Goal: Information Seeking & Learning: Learn about a topic

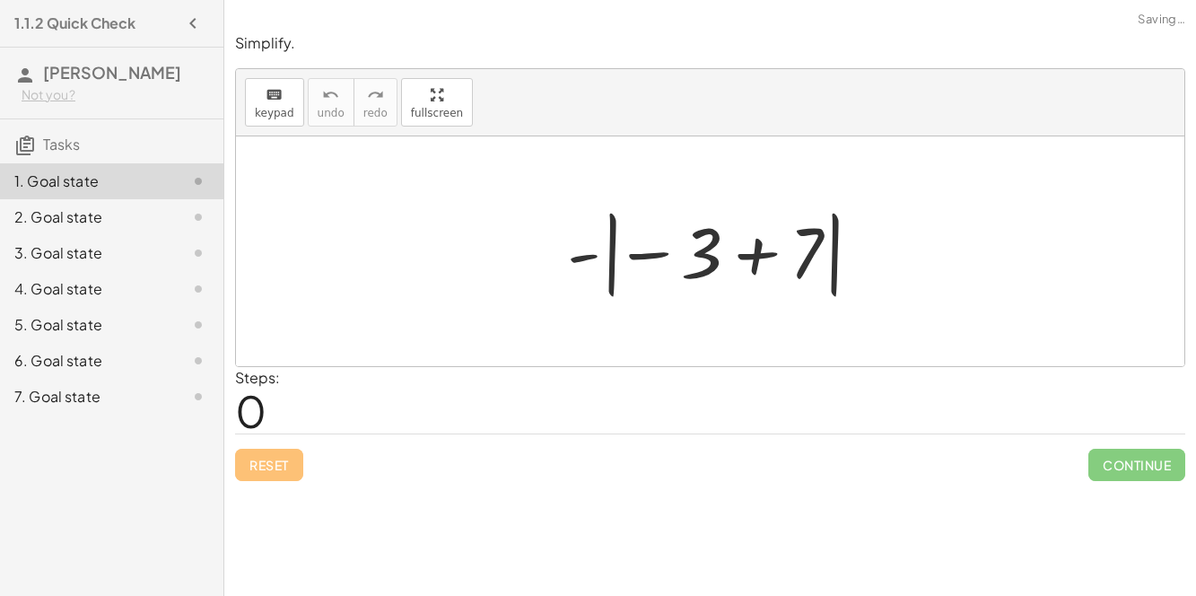
drag, startPoint x: 539, startPoint y: 248, endPoint x: 662, endPoint y: 280, distance: 127.1
click at [662, 280] on div "- | − 3 + 7 |" at bounding box center [711, 251] width 342 height 109
click at [607, 231] on div at bounding box center [717, 252] width 319 height 100
click at [662, 251] on div at bounding box center [717, 252] width 319 height 100
click at [745, 258] on div at bounding box center [717, 252] width 319 height 100
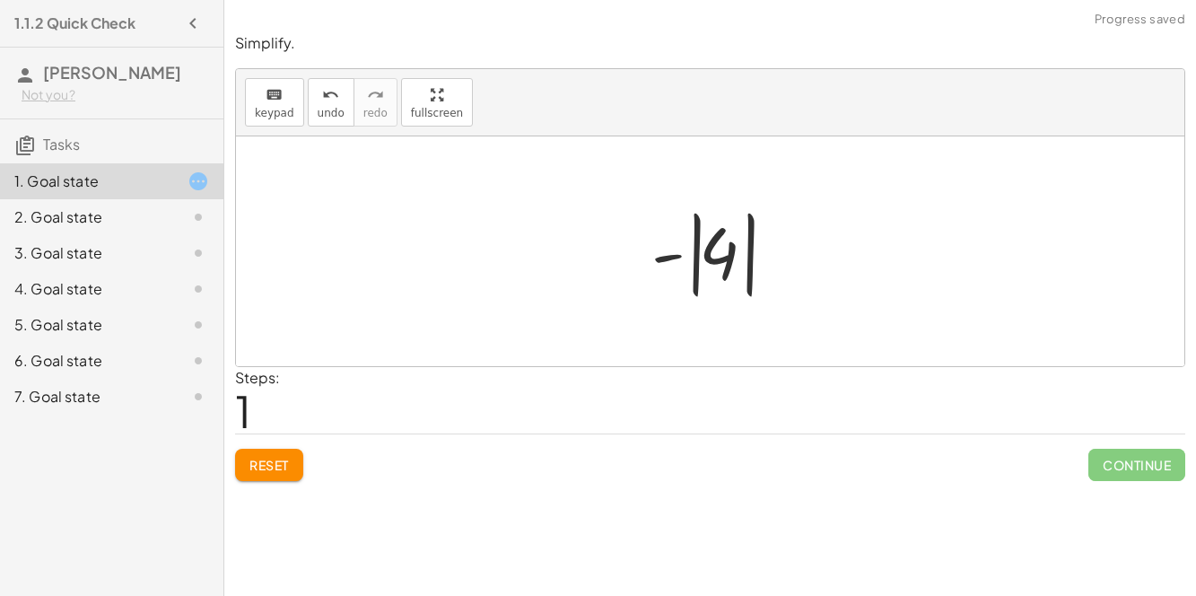
click at [694, 254] on div at bounding box center [717, 252] width 151 height 100
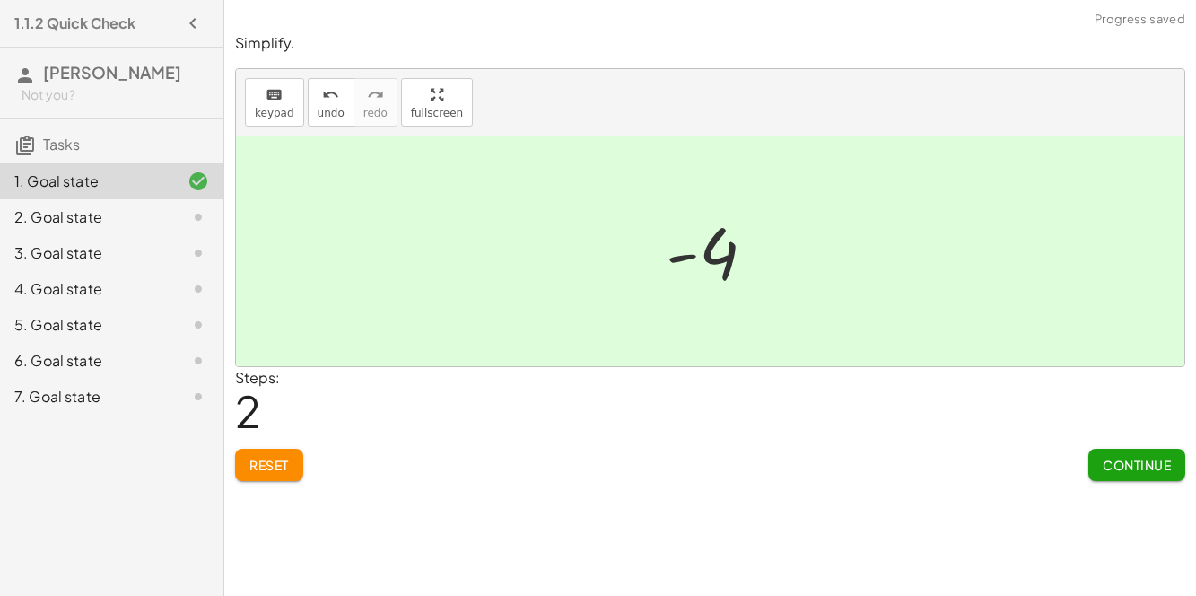
click at [1144, 470] on span "Continue" at bounding box center [1136, 465] width 68 height 16
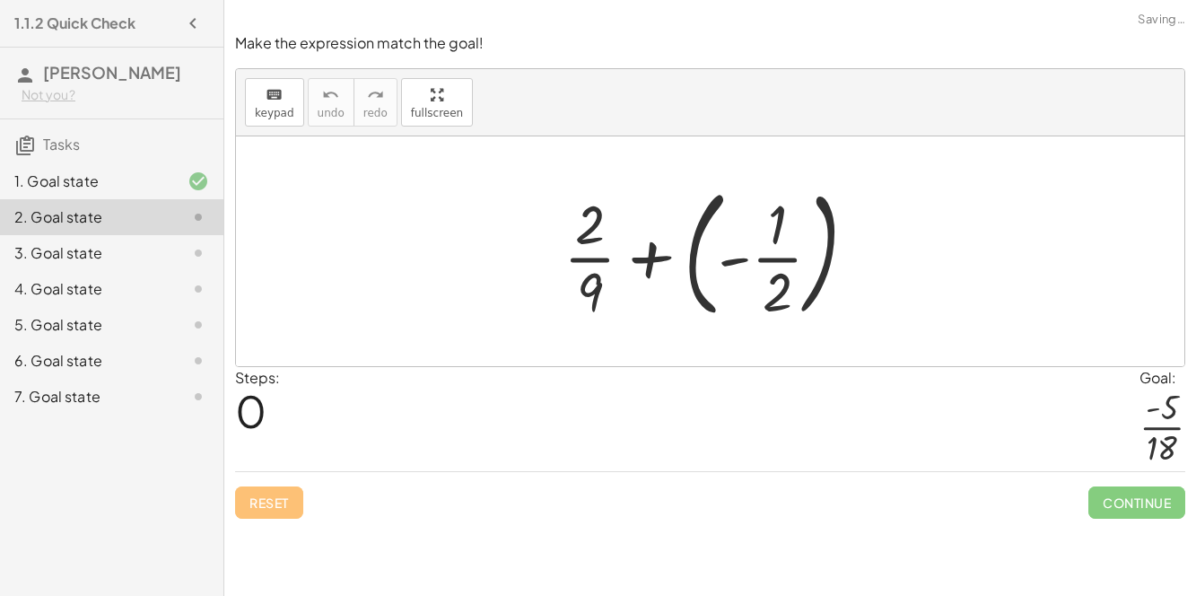
click at [701, 286] on div at bounding box center [717, 251] width 326 height 149
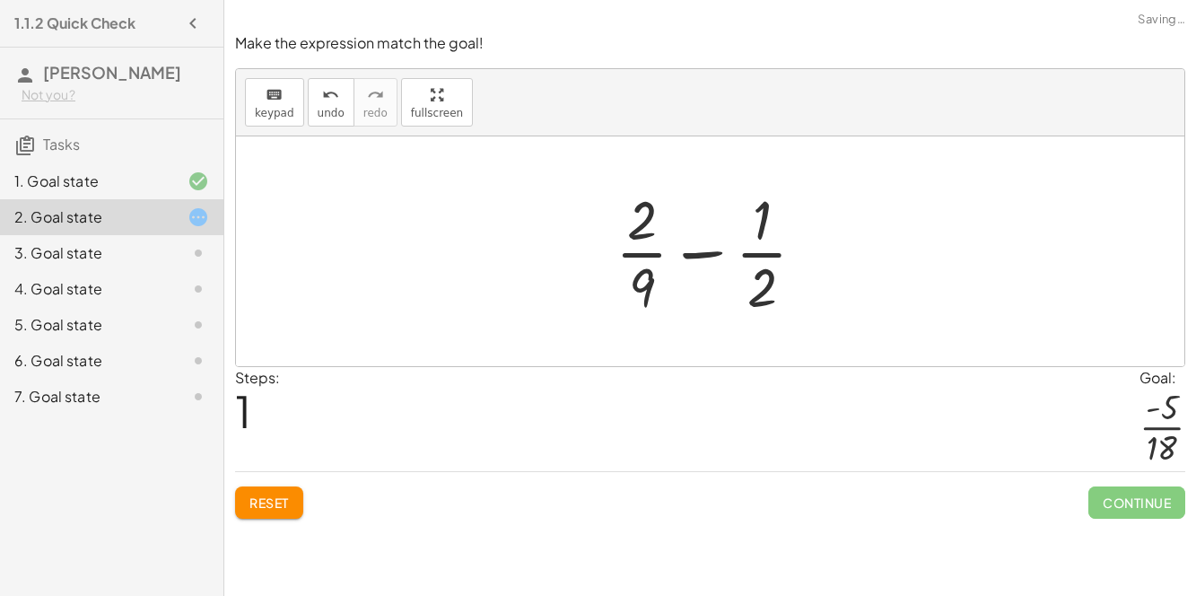
click at [688, 246] on div at bounding box center [717, 251] width 222 height 138
drag, startPoint x: 637, startPoint y: 277, endPoint x: 741, endPoint y: 285, distance: 104.4
click at [741, 285] on div at bounding box center [717, 251] width 222 height 138
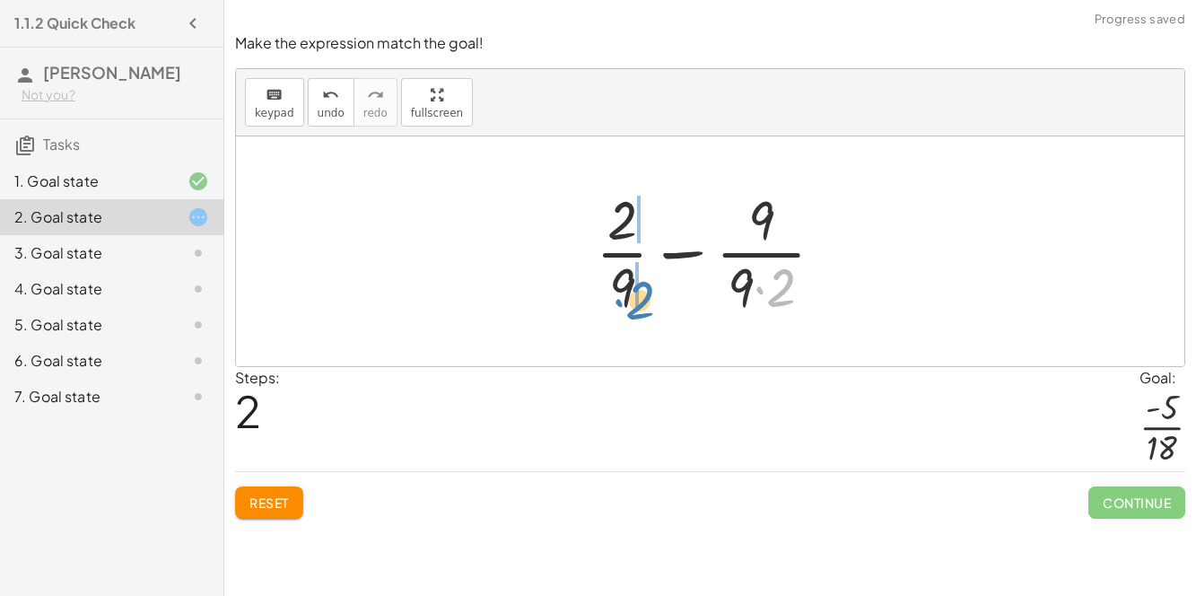
drag, startPoint x: 777, startPoint y: 287, endPoint x: 633, endPoint y: 294, distance: 143.7
click at [633, 294] on div at bounding box center [717, 251] width 261 height 138
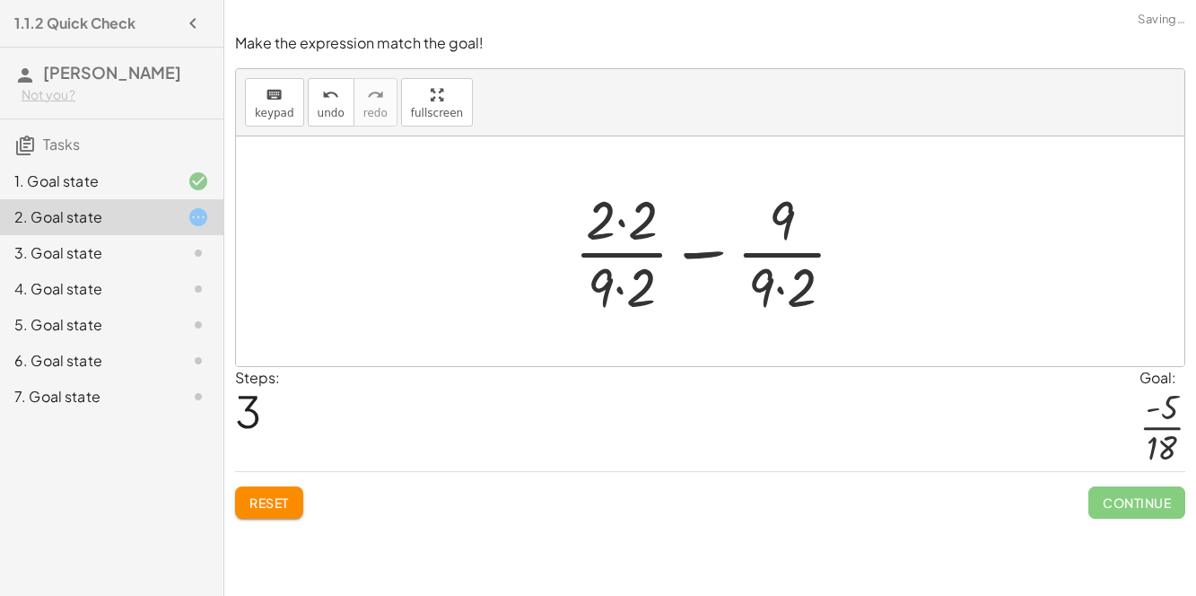
click at [618, 288] on div at bounding box center [716, 251] width 303 height 138
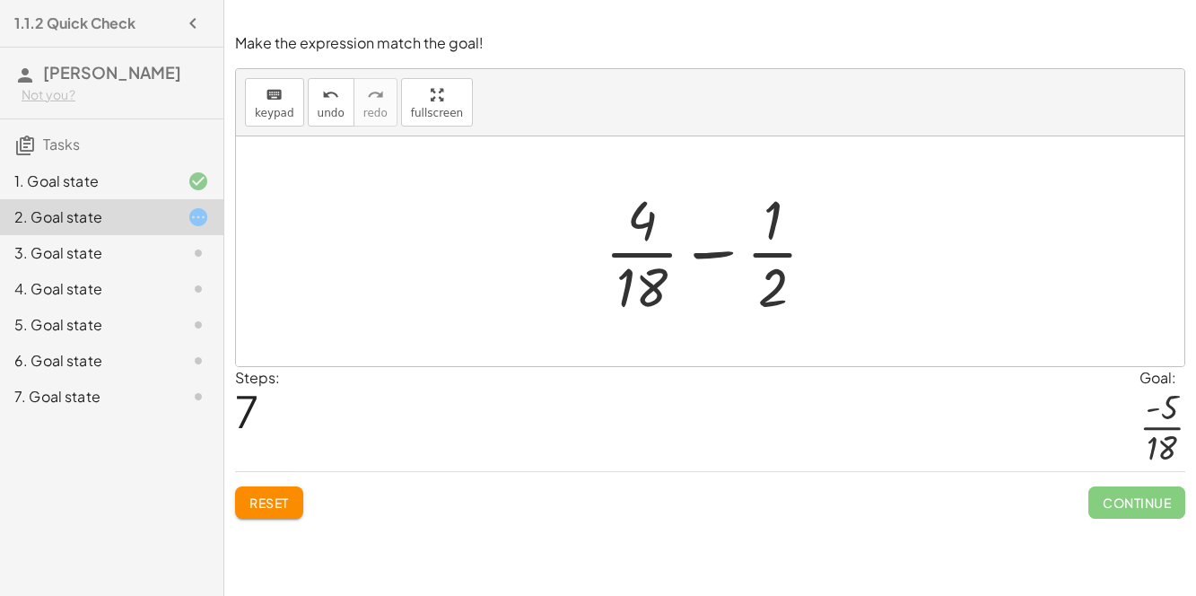
click at [266, 517] on button "Reset" at bounding box center [269, 502] width 68 height 32
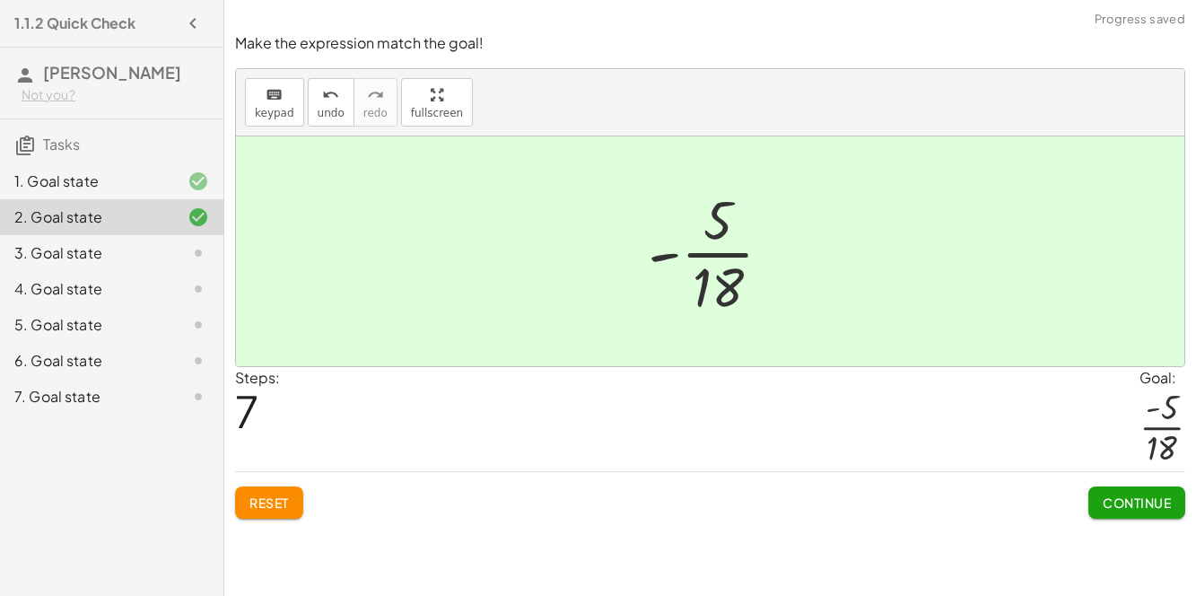
click at [1154, 512] on button "Continue" at bounding box center [1136, 502] width 97 height 32
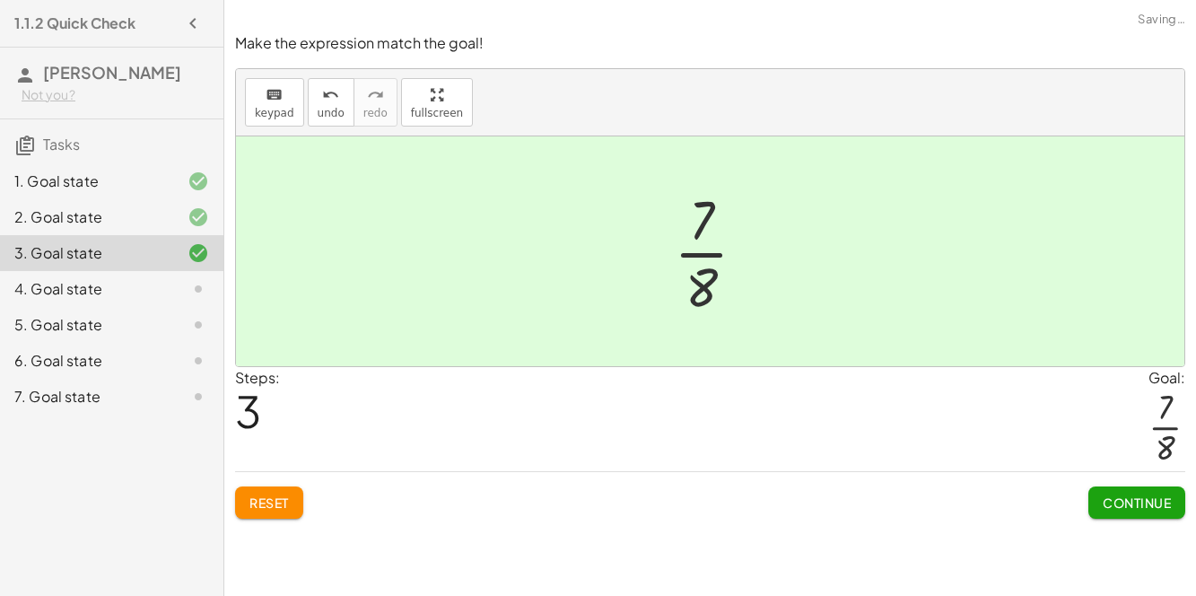
click at [1130, 502] on span "Continue" at bounding box center [1136, 502] width 68 height 16
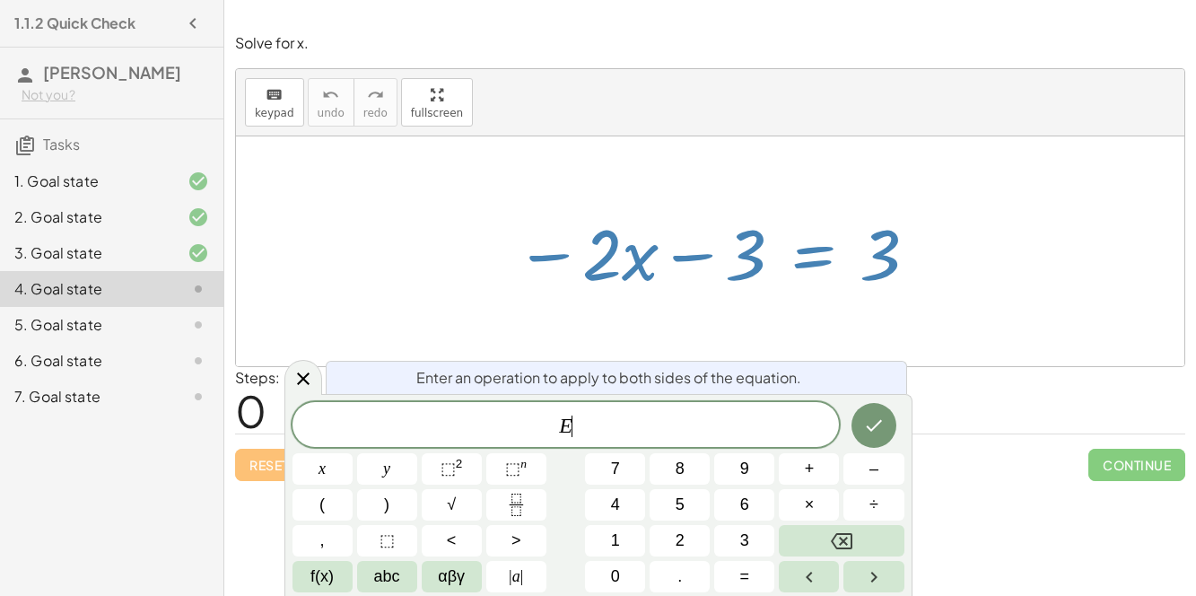
click at [821, 474] on button "+" at bounding box center [809, 468] width 60 height 31
click at [744, 540] on span "3" at bounding box center [744, 540] width 9 height 24
click at [875, 428] on icon "Done" at bounding box center [874, 425] width 22 height 22
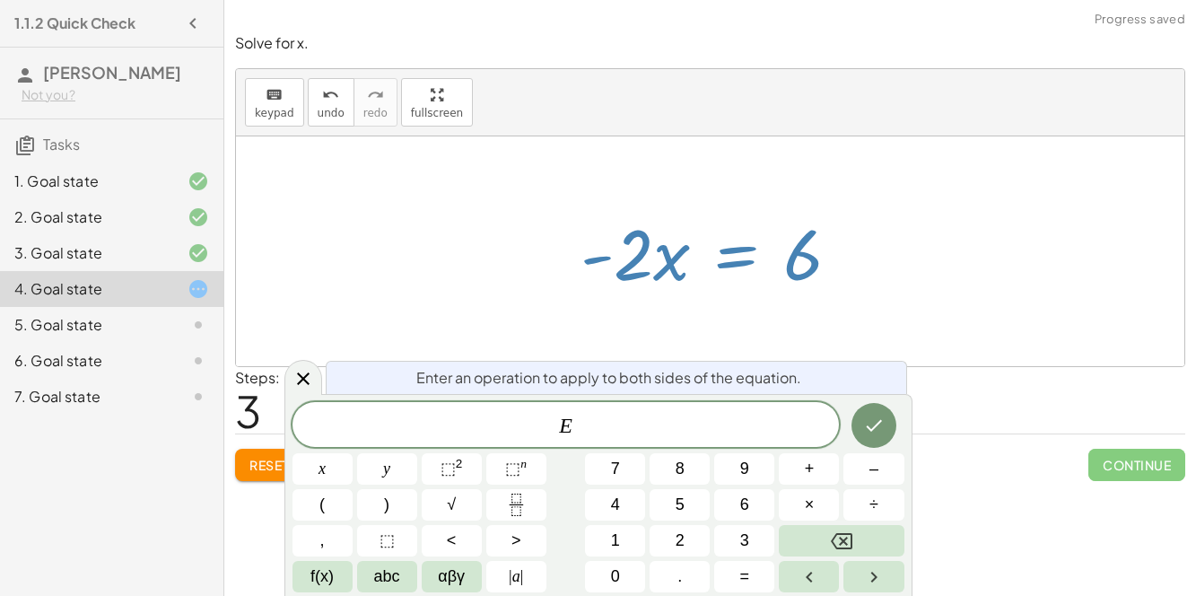
click at [531, 505] on button "Fraction" at bounding box center [516, 504] width 60 height 31
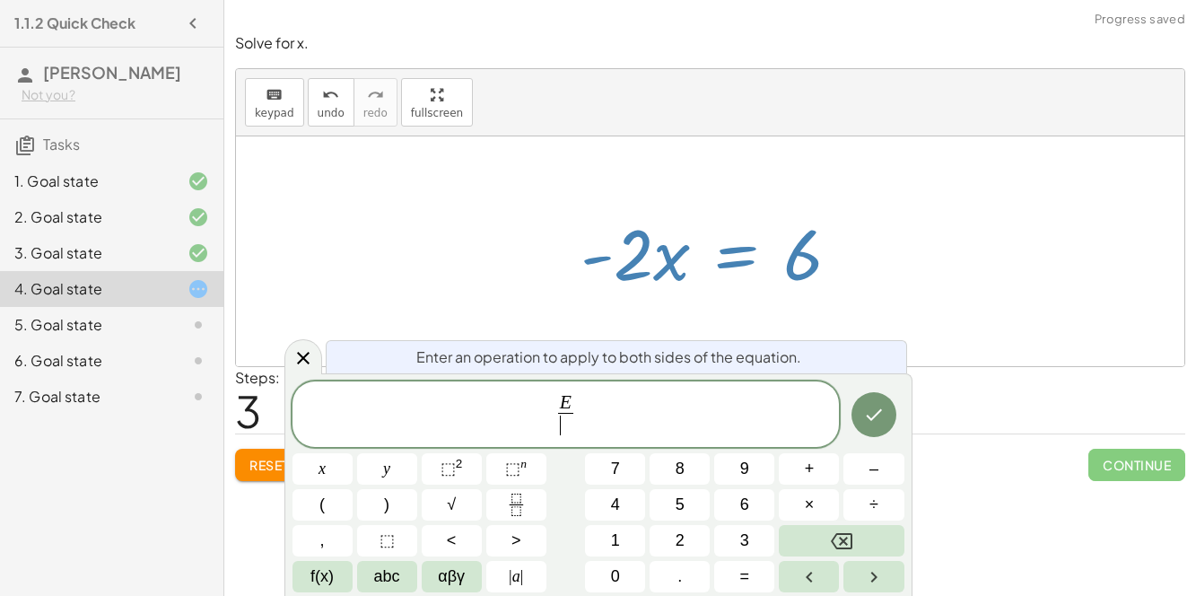
click at [877, 479] on span "–" at bounding box center [873, 469] width 9 height 24
click at [686, 542] on button "2" at bounding box center [679, 540] width 60 height 31
click at [877, 433] on button "Done" at bounding box center [873, 414] width 45 height 45
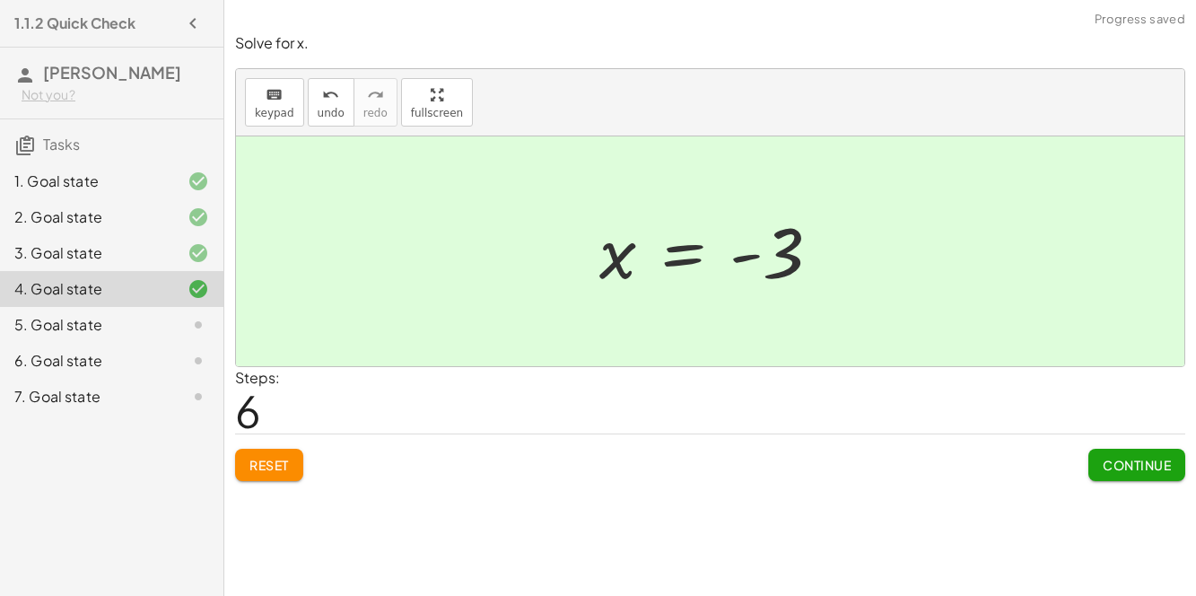
click at [1150, 464] on span "Continue" at bounding box center [1136, 465] width 68 height 16
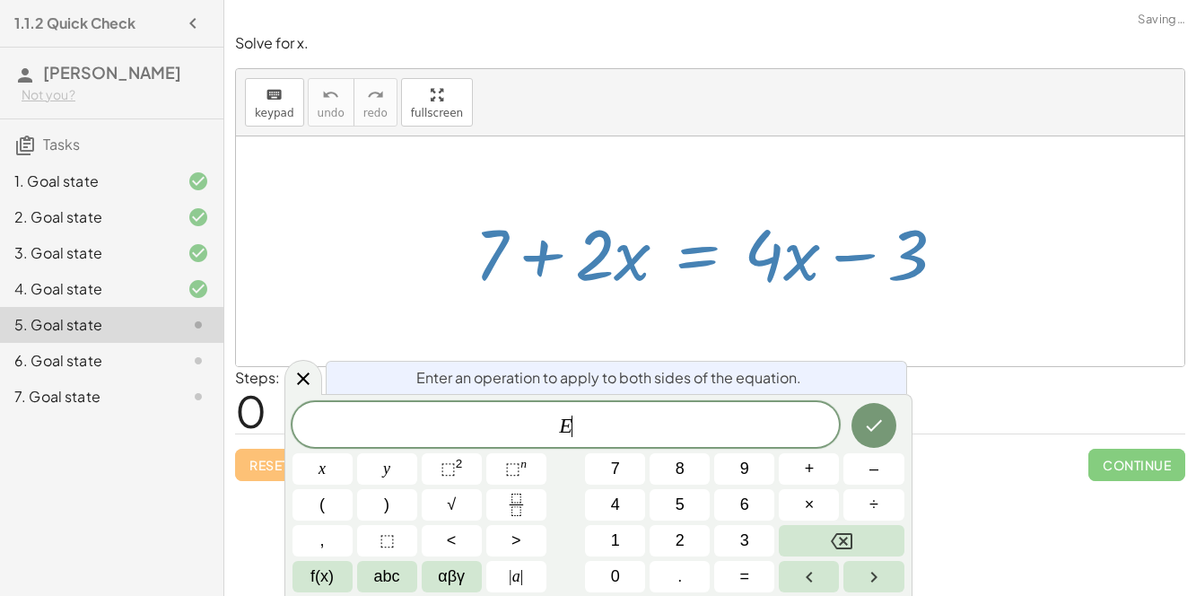
click at [874, 470] on span "–" at bounding box center [873, 469] width 9 height 24
click at [628, 471] on button "7" at bounding box center [615, 468] width 60 height 31
click at [878, 437] on button "Done" at bounding box center [873, 425] width 45 height 45
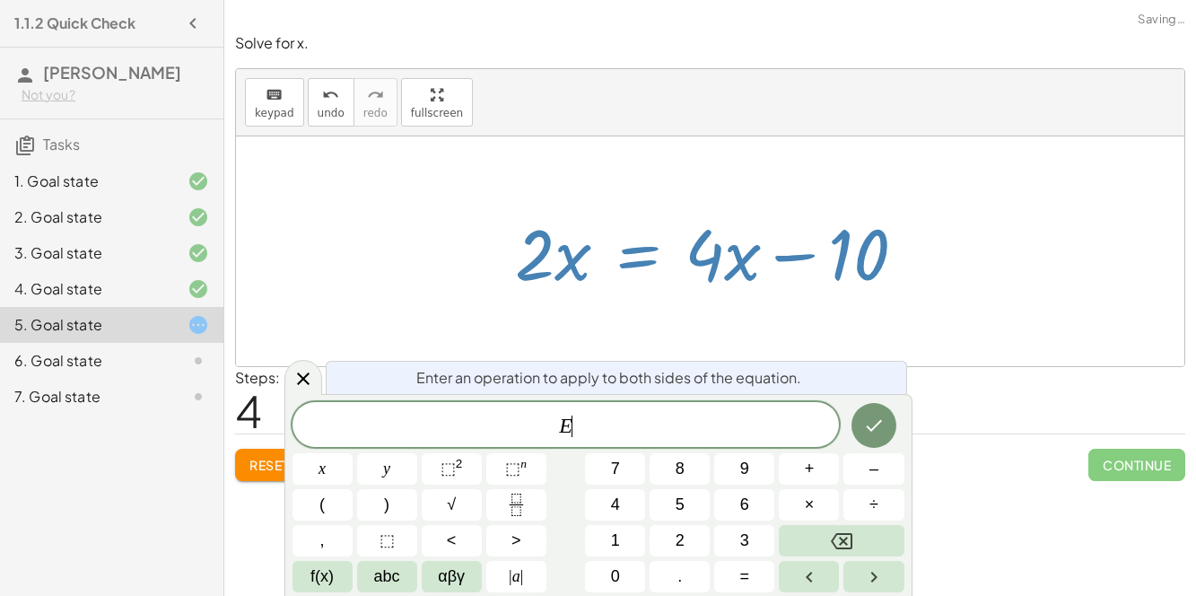
click at [874, 468] on span "–" at bounding box center [873, 469] width 9 height 24
click at [623, 504] on button "4" at bounding box center [615, 504] width 60 height 31
click at [868, 436] on button "Done" at bounding box center [873, 425] width 45 height 45
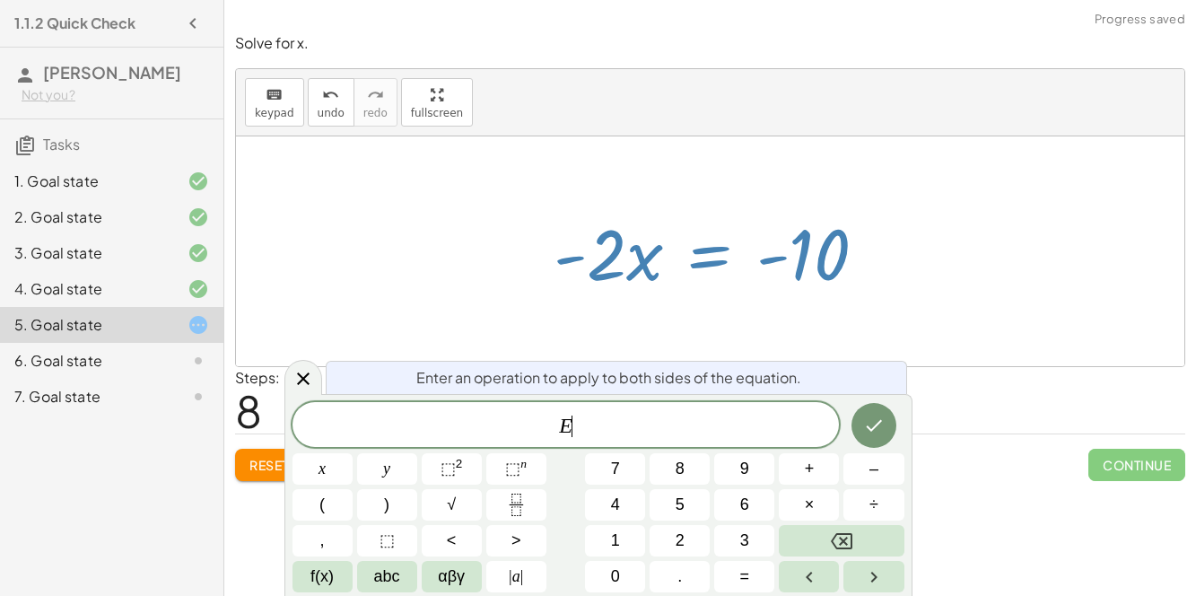
click at [515, 510] on icon "Fraction" at bounding box center [516, 504] width 22 height 22
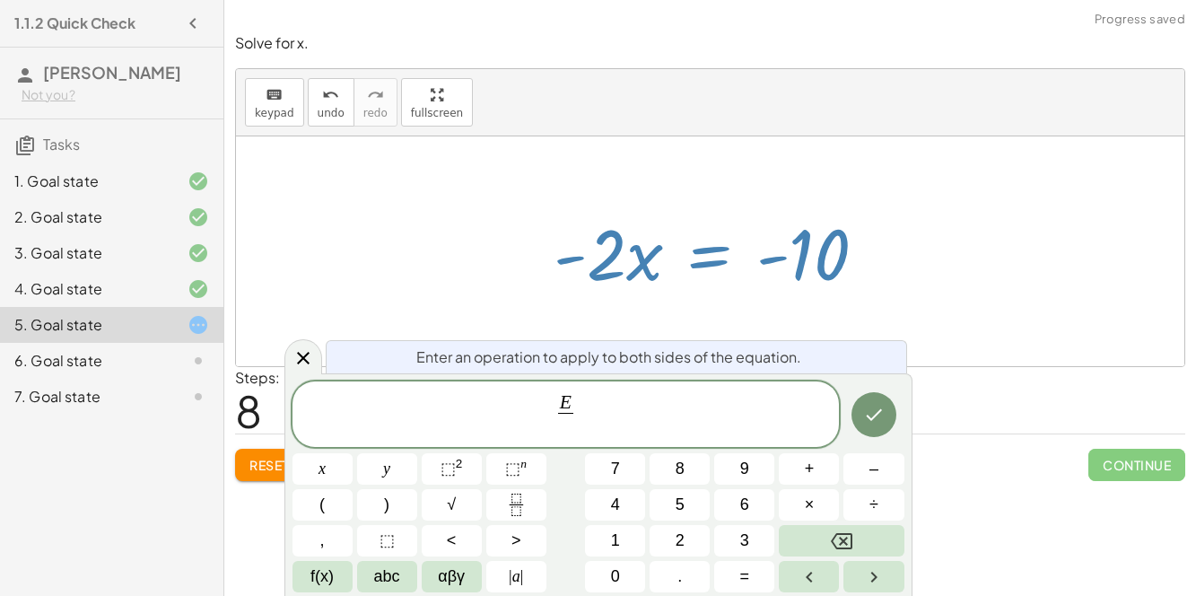
click at [877, 480] on span "–" at bounding box center [873, 469] width 9 height 24
click at [678, 552] on span "2" at bounding box center [679, 540] width 9 height 24
click at [867, 415] on icon "Done" at bounding box center [874, 415] width 22 height 22
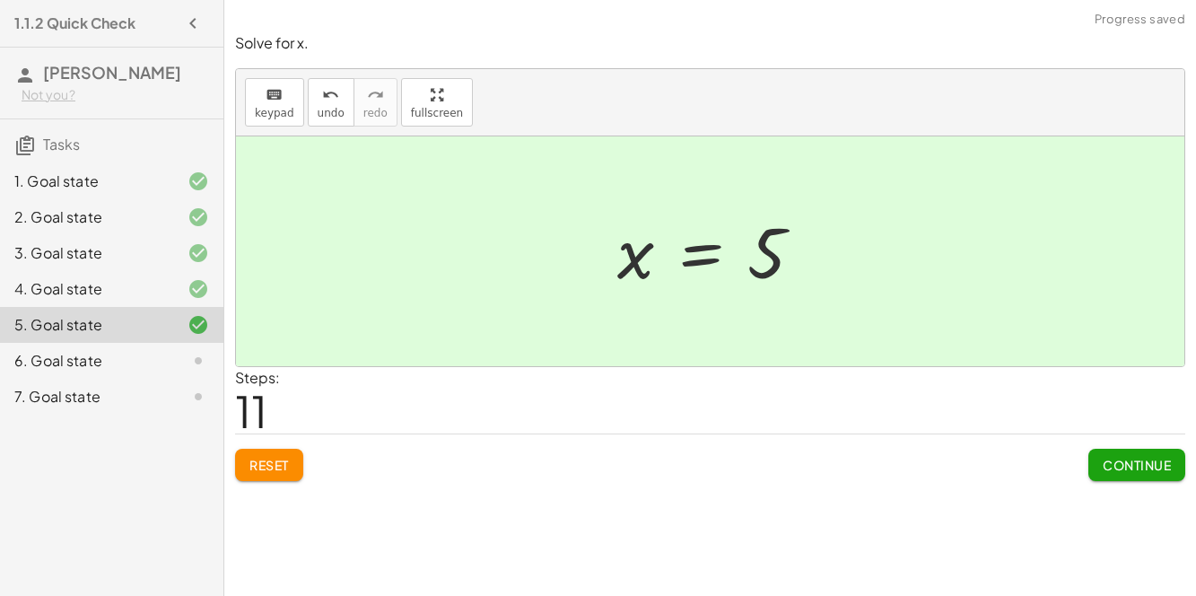
click at [1122, 471] on button "Continue" at bounding box center [1136, 465] width 97 height 32
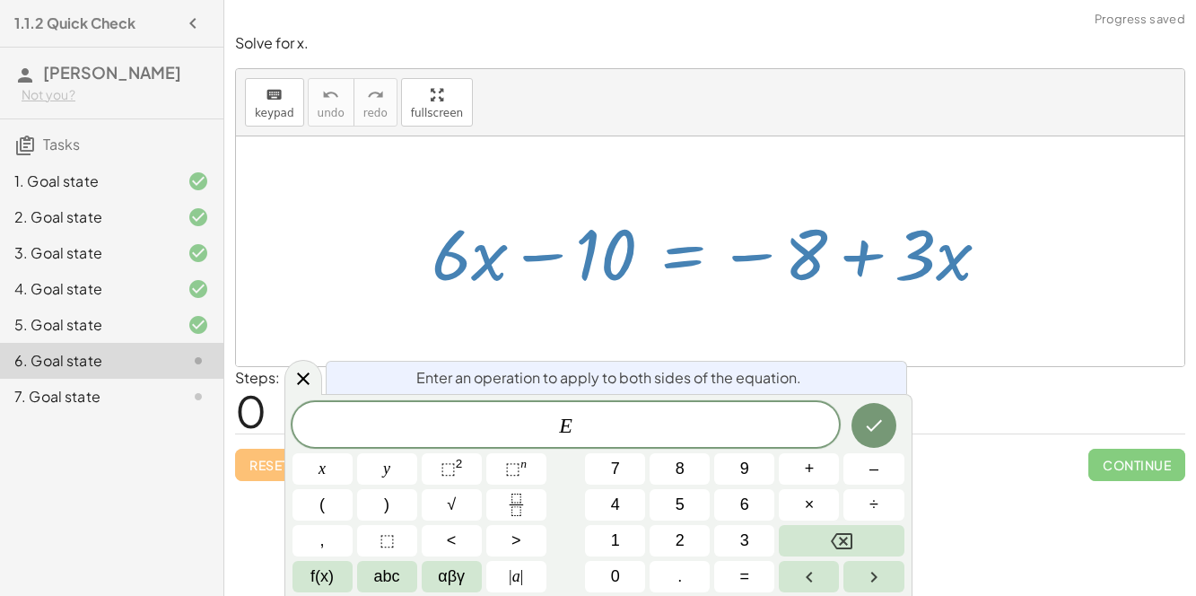
click at [819, 466] on button "+" at bounding box center [809, 468] width 60 height 31
click at [623, 547] on button "1" at bounding box center [615, 540] width 60 height 31
click at [612, 571] on span "0" at bounding box center [615, 576] width 9 height 24
click at [867, 425] on icon "Done" at bounding box center [874, 426] width 16 height 12
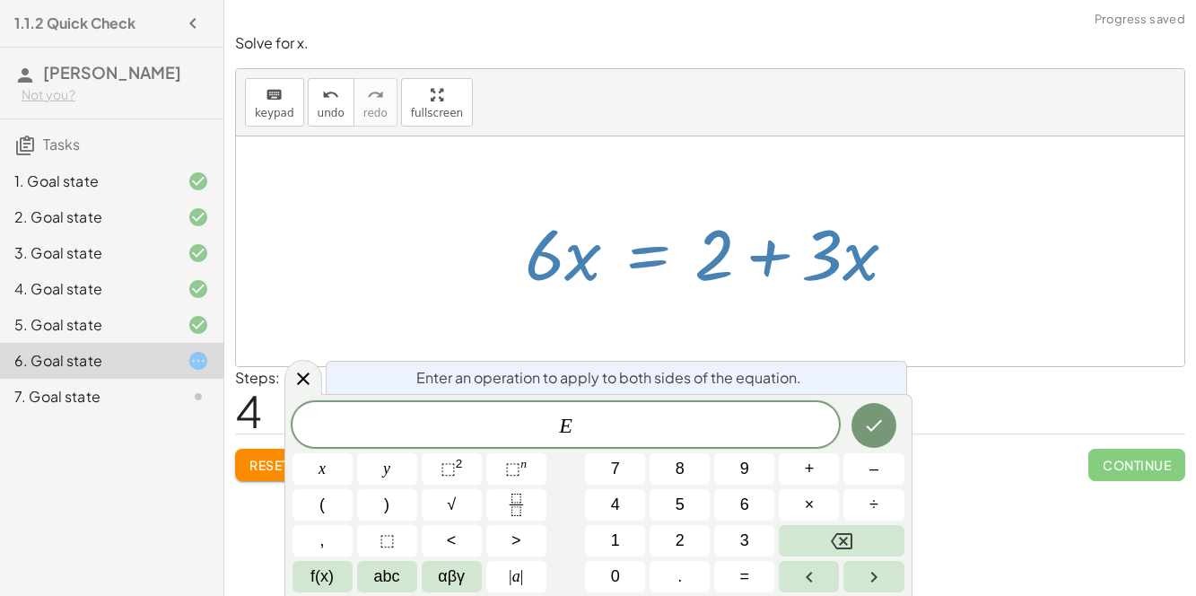
click at [871, 469] on span "–" at bounding box center [873, 469] width 9 height 24
click at [741, 542] on span "3" at bounding box center [744, 540] width 9 height 24
click at [863, 427] on icon "Done" at bounding box center [874, 425] width 22 height 22
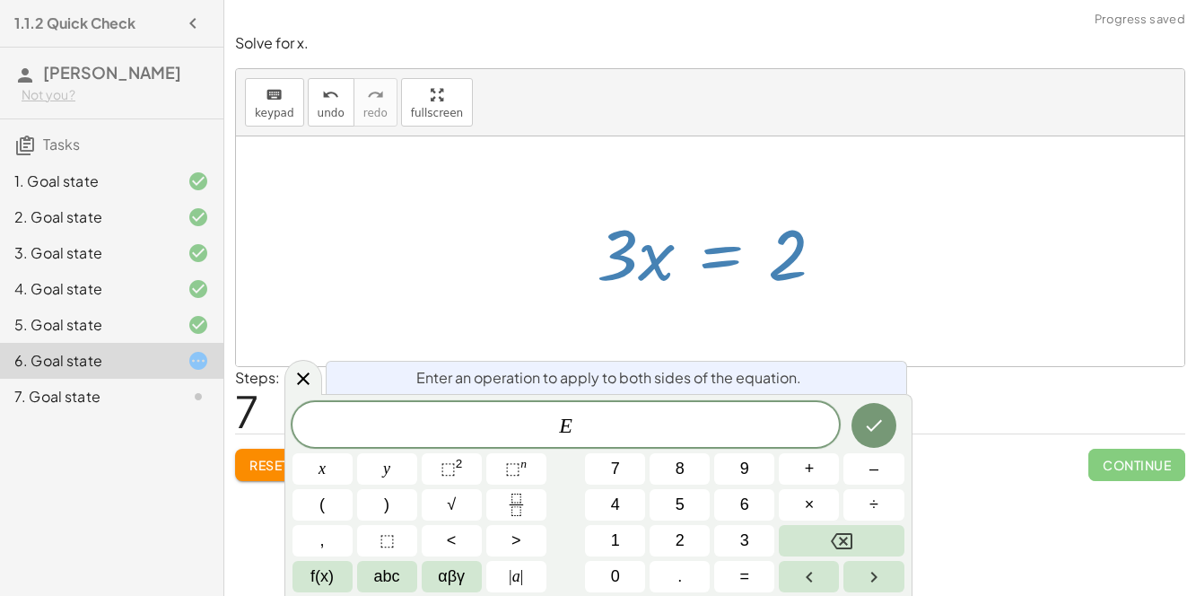
click at [523, 505] on icon "Fraction" at bounding box center [516, 504] width 22 height 22
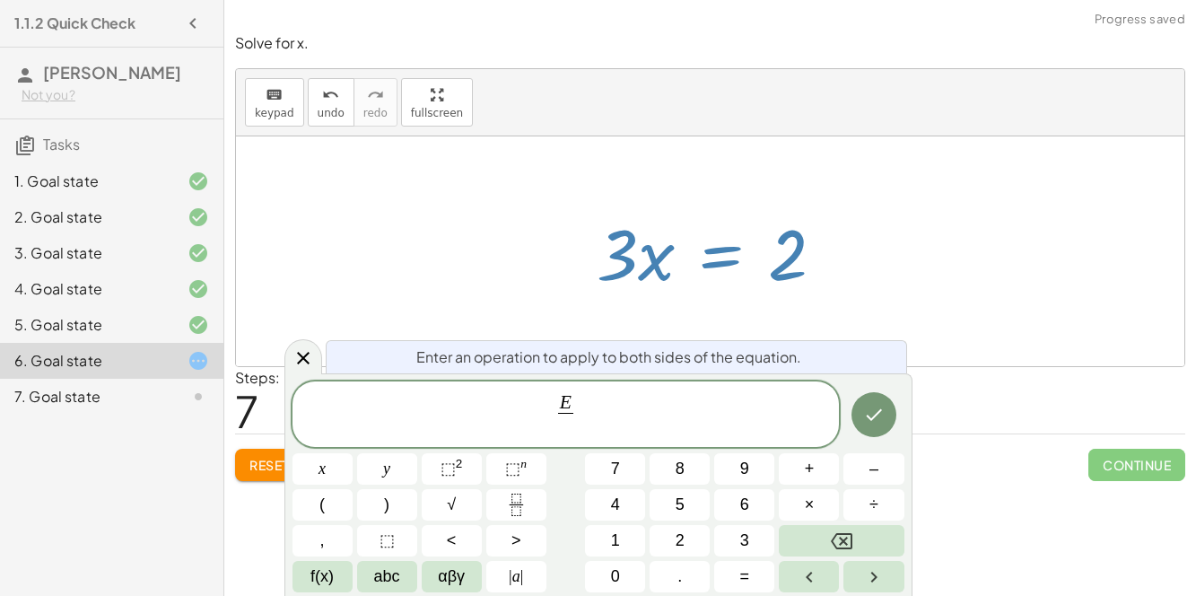
click at [746, 544] on span "3" at bounding box center [744, 540] width 9 height 24
click at [857, 419] on button "Done" at bounding box center [873, 414] width 45 height 45
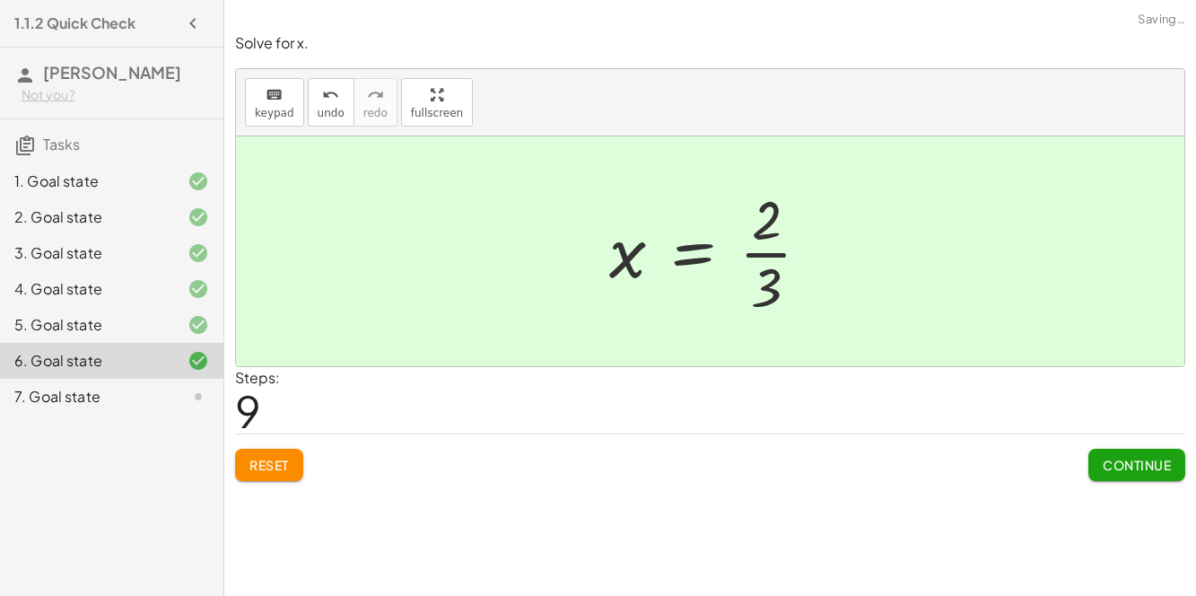
click at [1142, 478] on button "Continue" at bounding box center [1136, 465] width 97 height 32
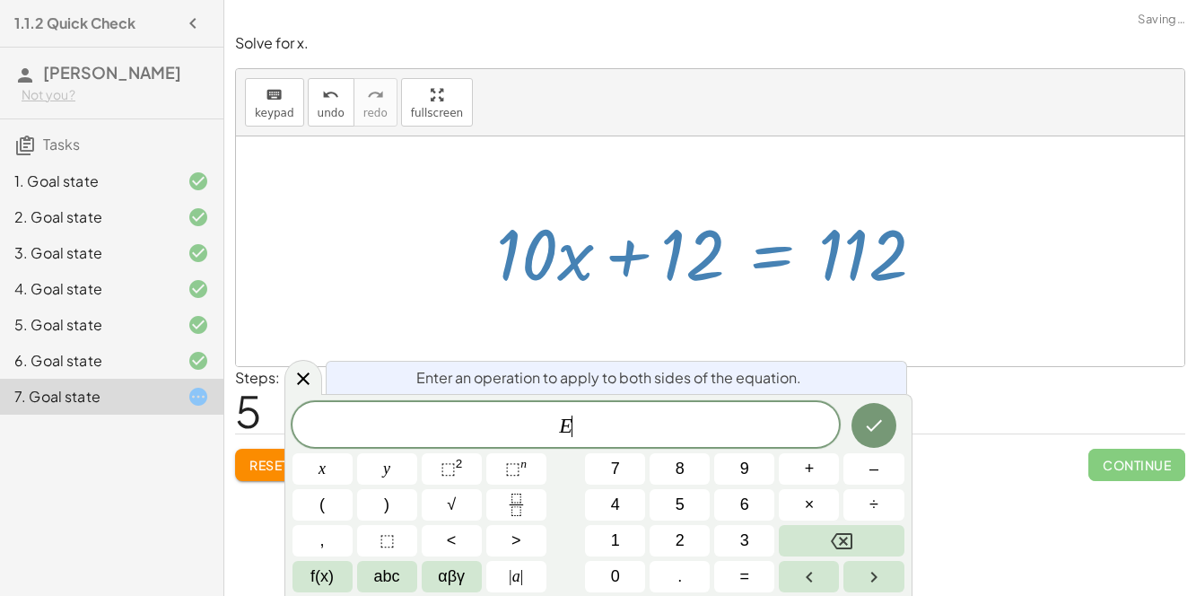
click at [874, 466] on span "–" at bounding box center [873, 469] width 9 height 24
click at [679, 540] on span "2" at bounding box center [679, 540] width 9 height 24
click at [865, 540] on button "Backspace" at bounding box center [841, 540] width 125 height 31
click at [623, 540] on button "1" at bounding box center [615, 540] width 60 height 31
click at [679, 540] on span "2" at bounding box center [679, 540] width 9 height 24
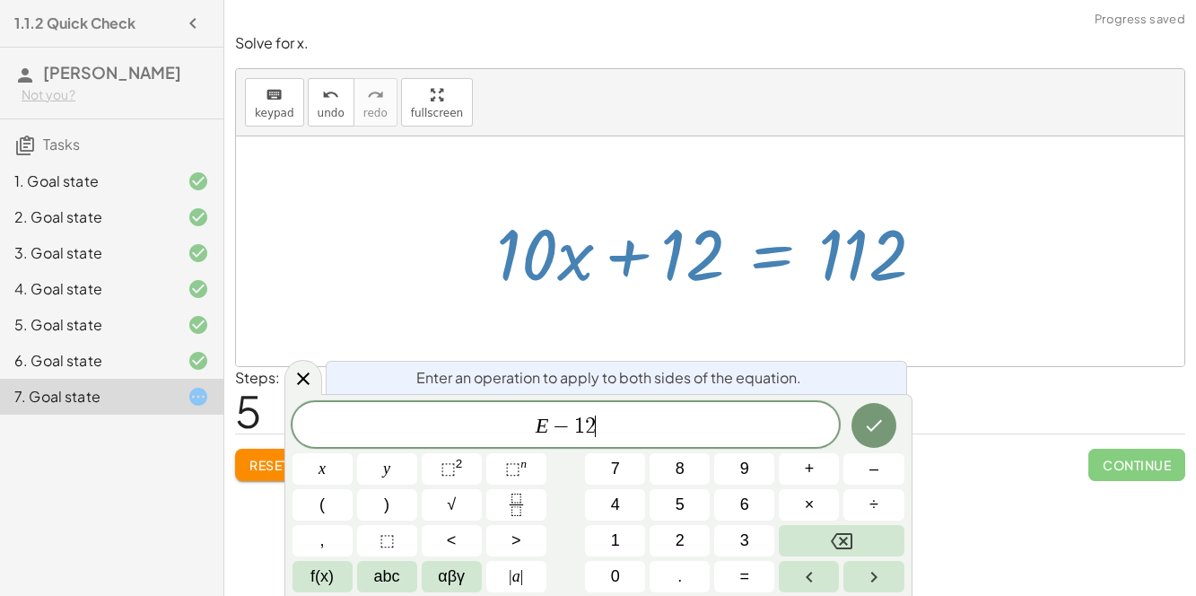
click at [866, 421] on icon "Done" at bounding box center [874, 425] width 22 height 22
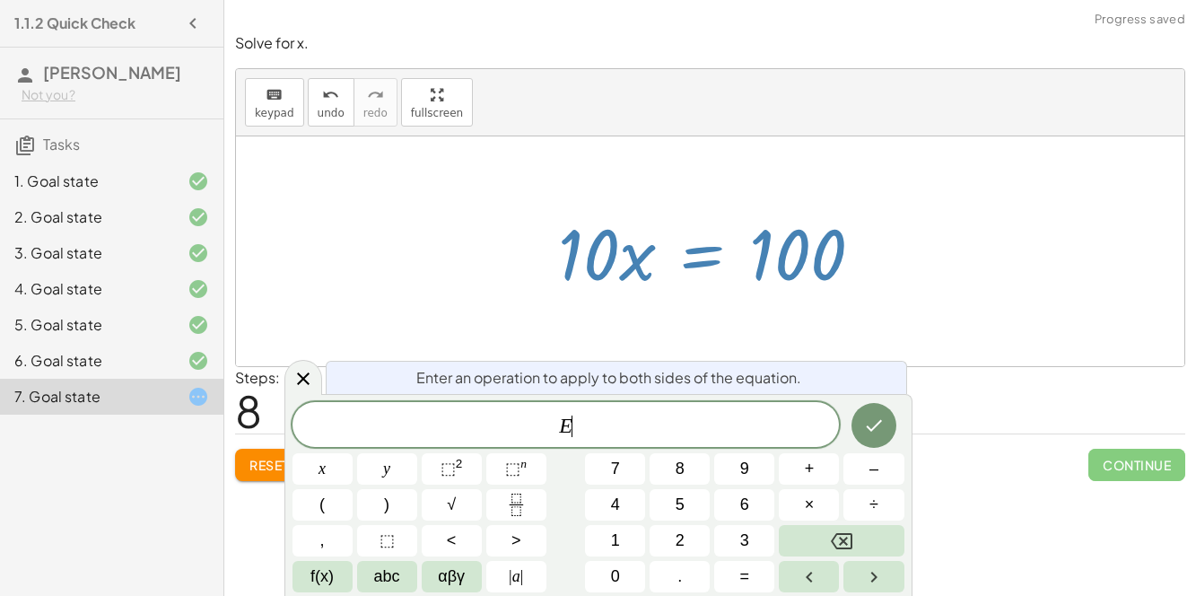
click at [521, 501] on icon "Fraction" at bounding box center [516, 504] width 22 height 22
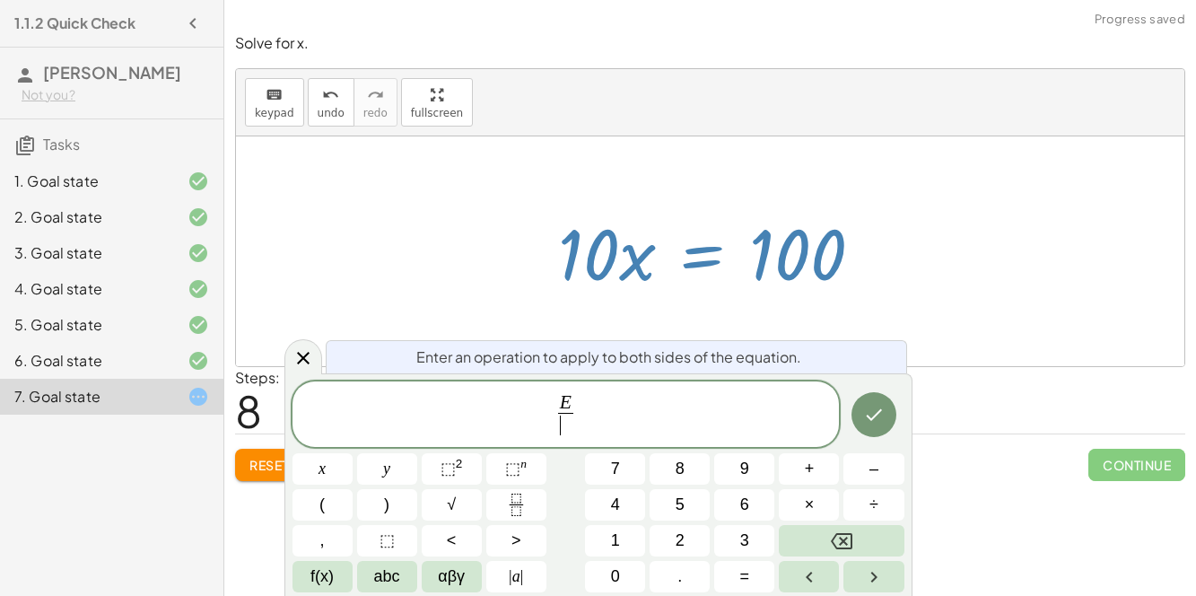
click at [616, 546] on span "1" at bounding box center [615, 540] width 9 height 24
click at [614, 576] on span "0" at bounding box center [615, 576] width 9 height 24
click at [864, 419] on icon "Done" at bounding box center [874, 415] width 22 height 22
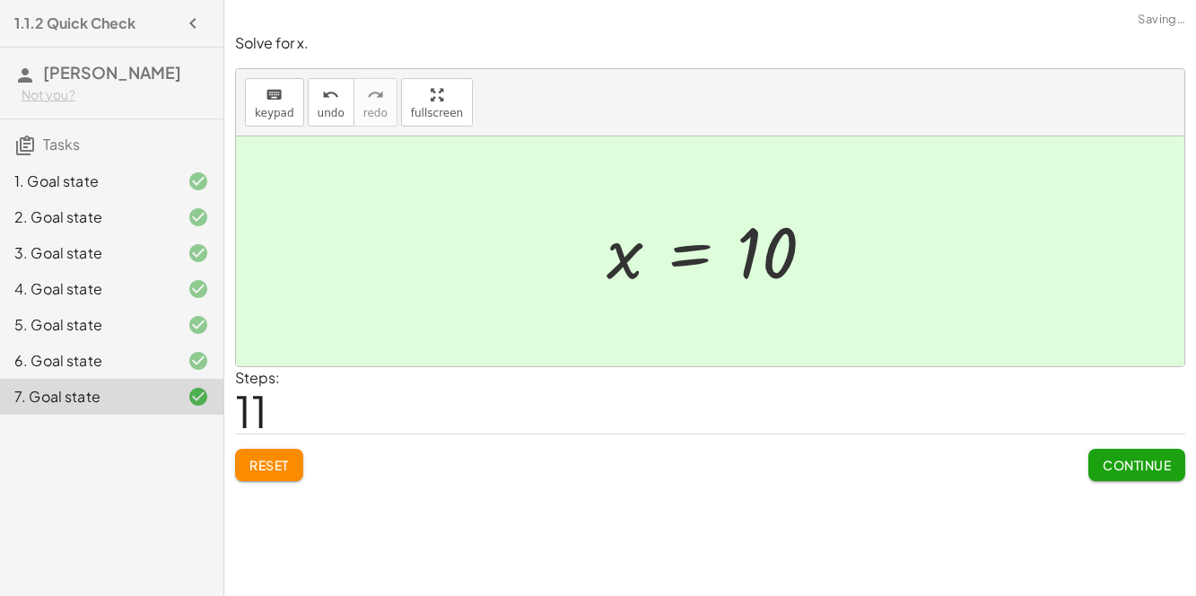
click at [1132, 462] on span "Continue" at bounding box center [1136, 465] width 68 height 16
